Goal: Information Seeking & Learning: Learn about a topic

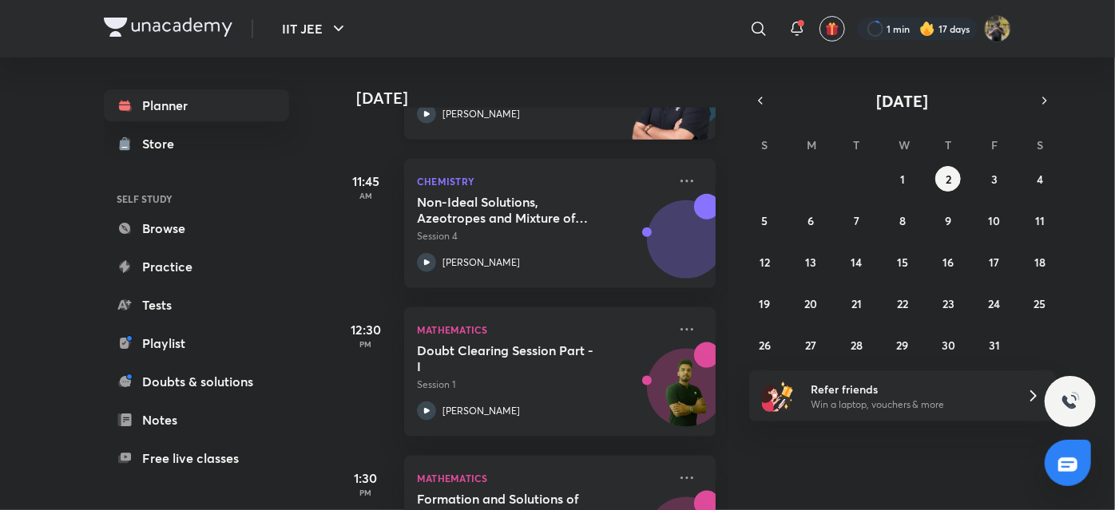
scroll to position [933, 0]
click at [677, 178] on icon at bounding box center [686, 180] width 19 height 19
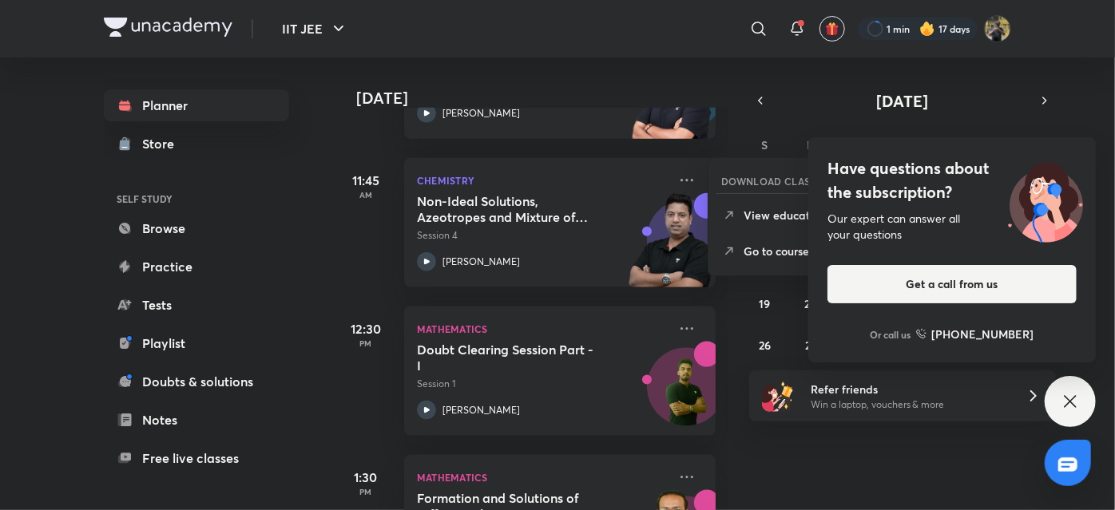
click at [777, 461] on div "[DATE] Good morning, [PERSON_NAME] You have 12 events [DATE] Give us your feedb…" at bounding box center [723, 283] width 778 height 453
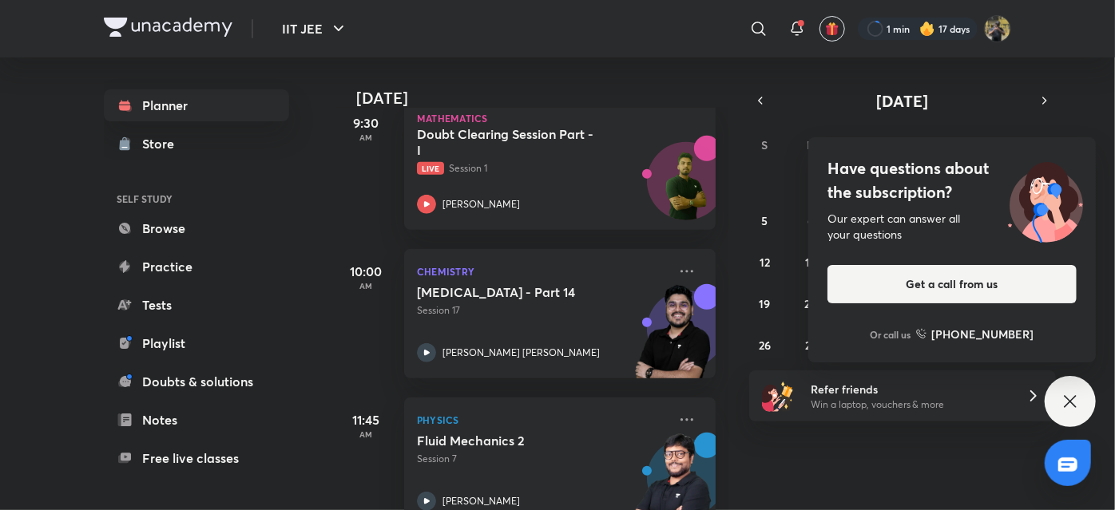
scroll to position [545, 0]
click at [1067, 393] on icon at bounding box center [1069, 401] width 19 height 19
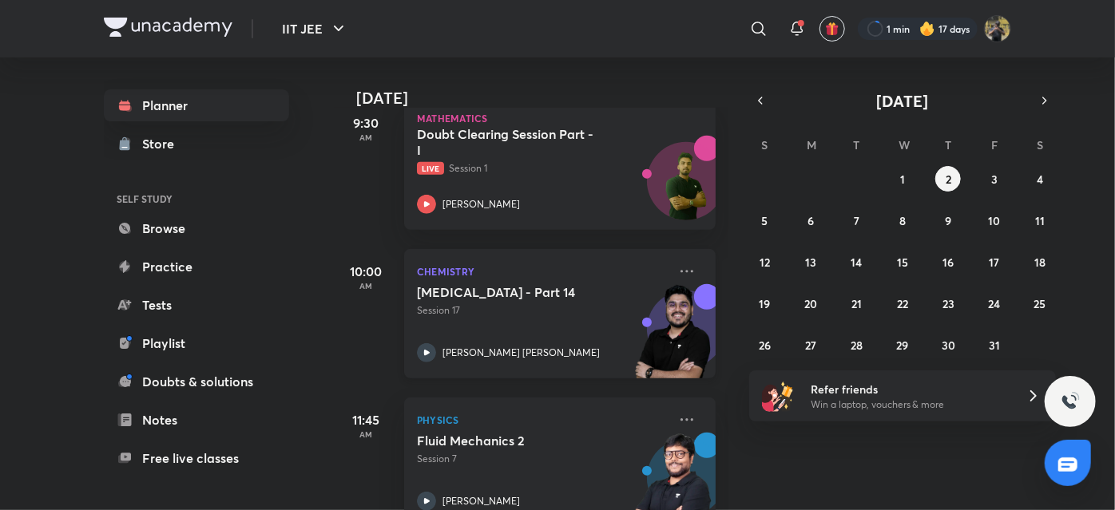
click at [547, 340] on div "[MEDICAL_DATA] - Part 14 Session 17 [PERSON_NAME] [PERSON_NAME]" at bounding box center [542, 323] width 251 height 78
